Goal: Check status: Check status

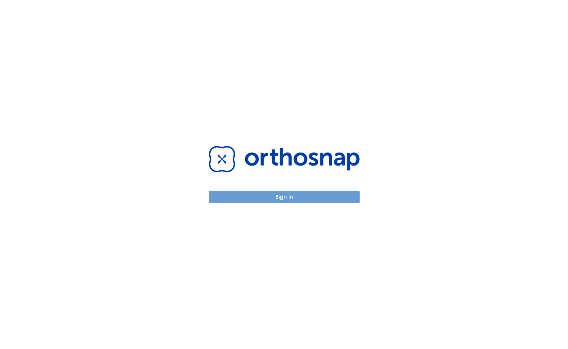
click at [290, 197] on button "Sign in" at bounding box center [284, 197] width 151 height 13
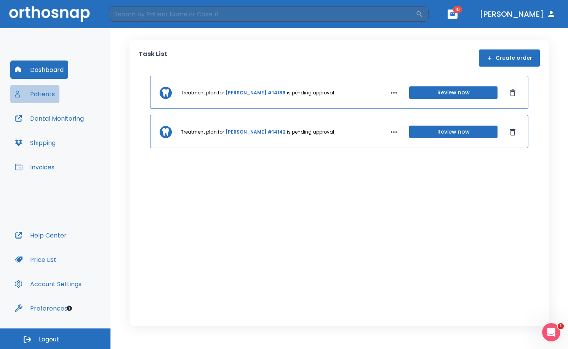
click at [34, 92] on button "Patients" at bounding box center [34, 94] width 49 height 18
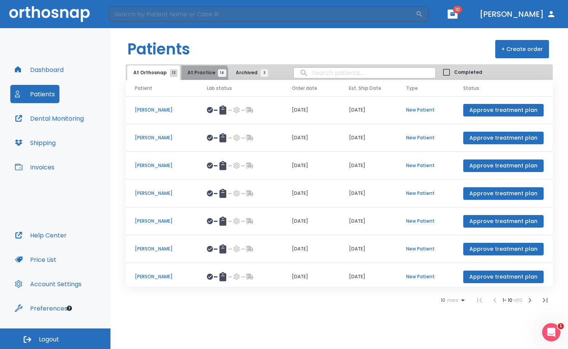
click at [201, 79] on button "At Practice 14" at bounding box center [204, 73] width 47 height 14
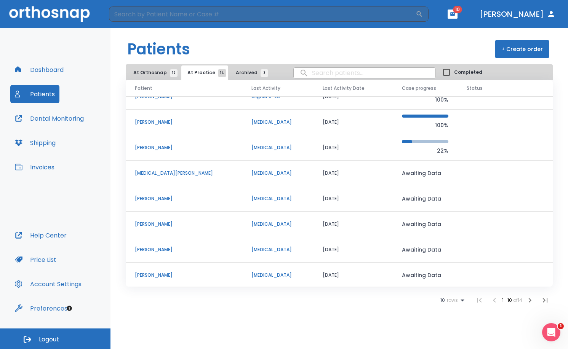
scroll to position [65, 0]
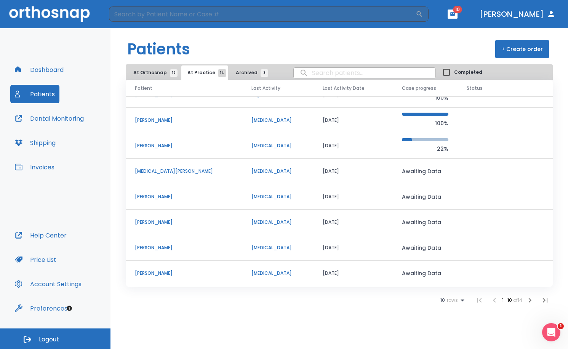
click at [327, 74] on input "search" at bounding box center [365, 73] width 142 height 15
type input "[PERSON_NAME]"
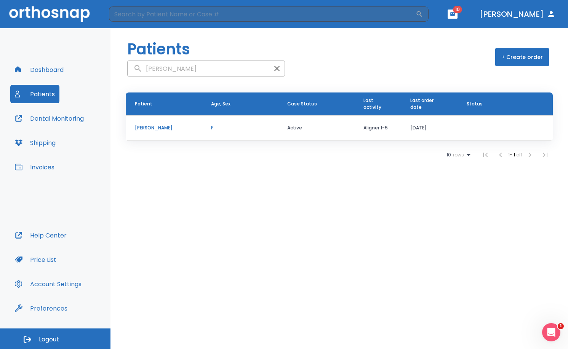
click at [157, 126] on p "[PERSON_NAME]" at bounding box center [164, 128] width 58 height 7
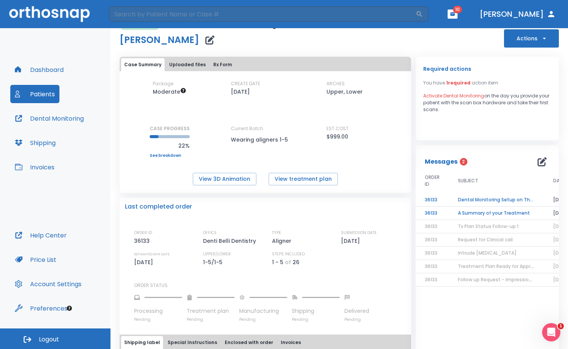
scroll to position [4, 0]
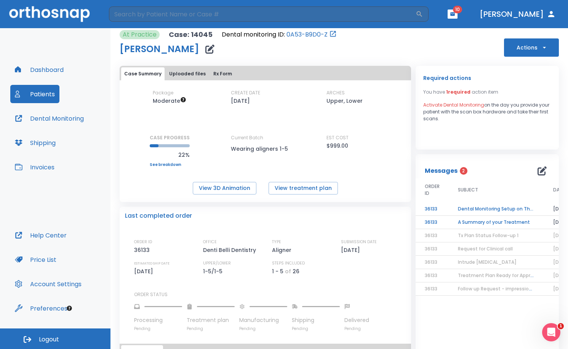
click at [498, 222] on td "A Summary of your Treatment" at bounding box center [496, 222] width 95 height 13
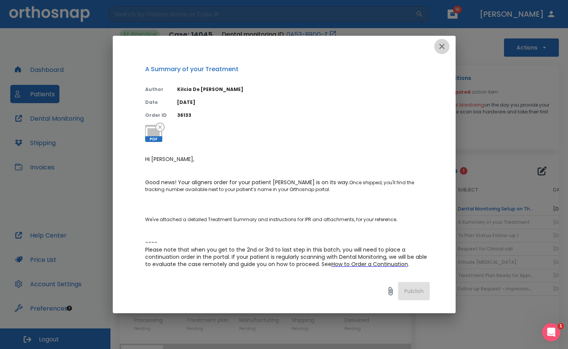
click at [441, 51] on button "button" at bounding box center [441, 46] width 15 height 15
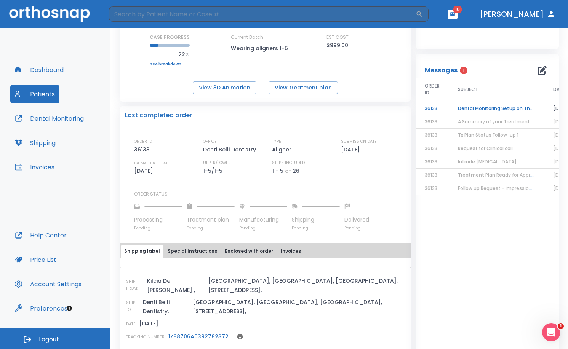
scroll to position [119, 0]
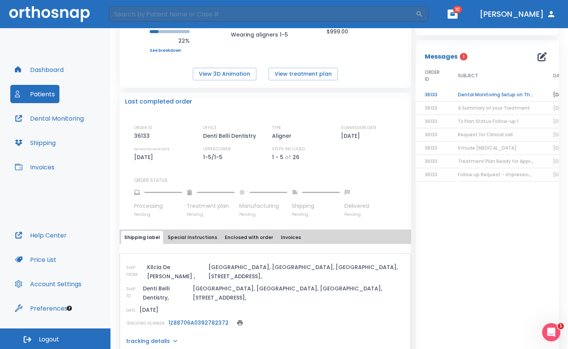
click at [196, 319] on link "1Z88706A0392782372" at bounding box center [198, 323] width 60 height 8
